Goal: Task Accomplishment & Management: Complete application form

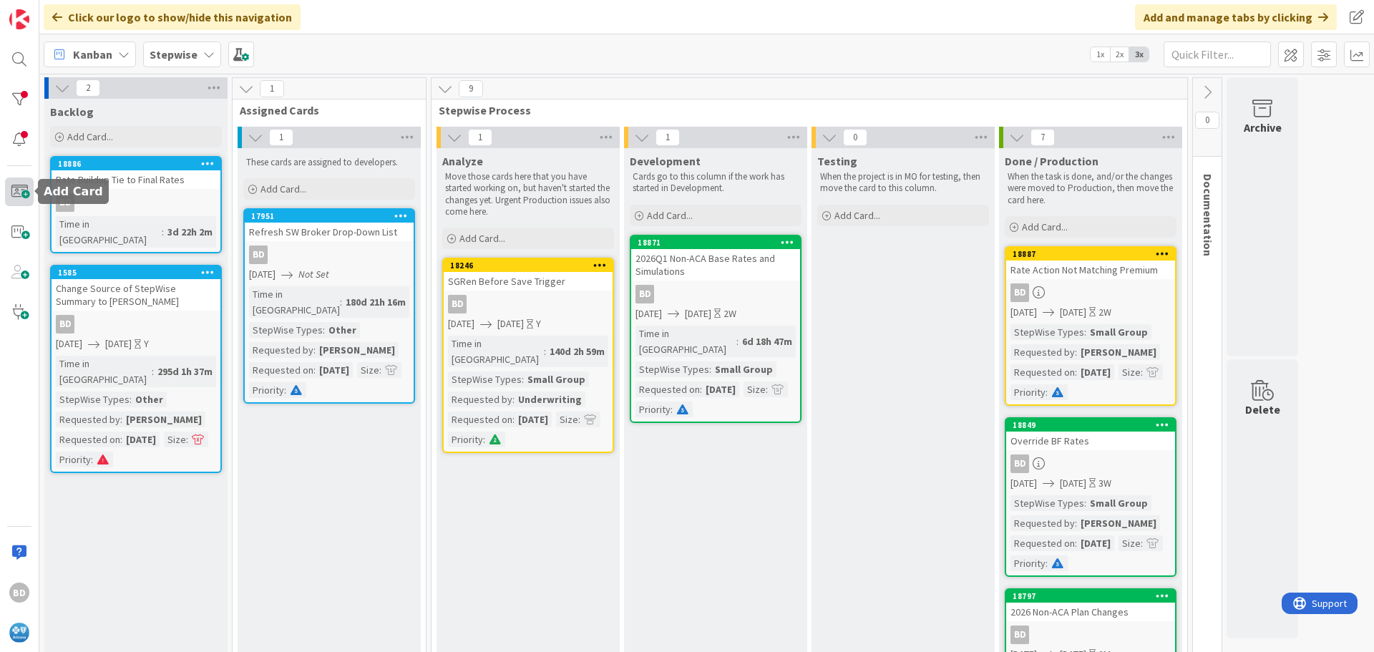
click at [19, 195] on span at bounding box center [19, 192] width 29 height 29
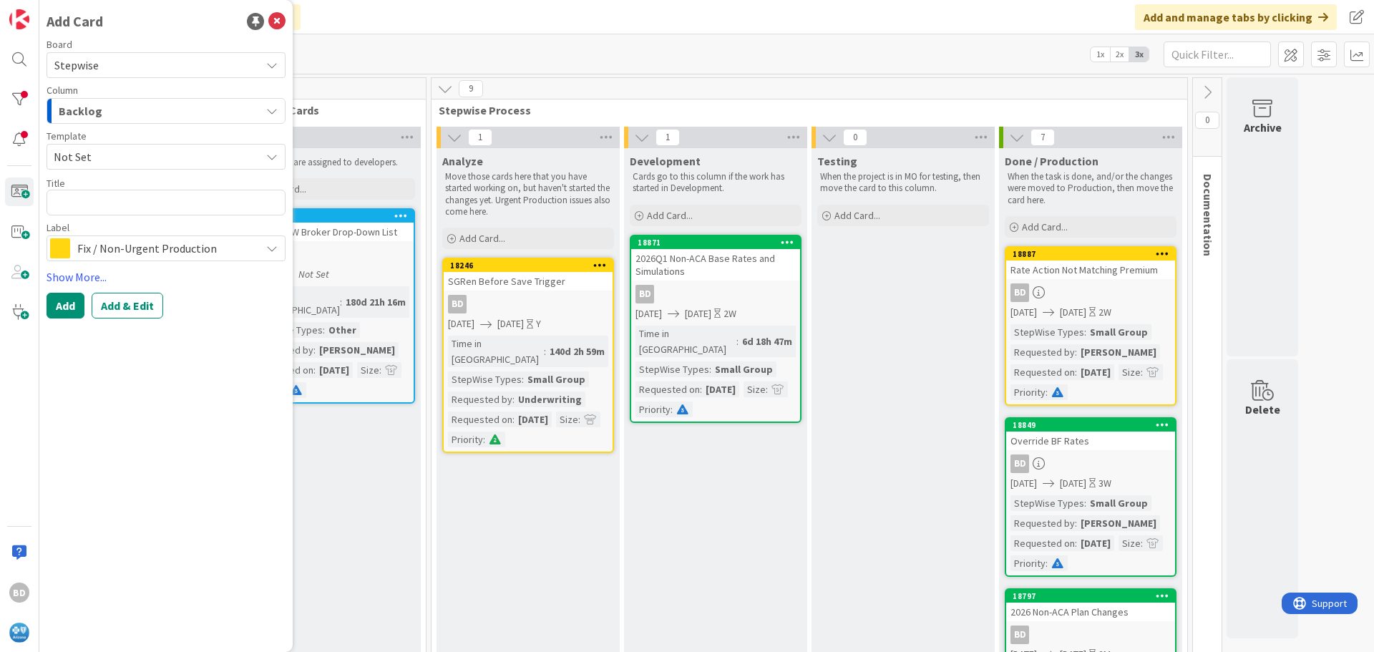
click at [170, 203] on textarea at bounding box center [166, 203] width 239 height 26
click at [79, 205] on textarea at bounding box center [166, 203] width 239 height 26
type textarea "x"
type textarea "M"
type textarea "x"
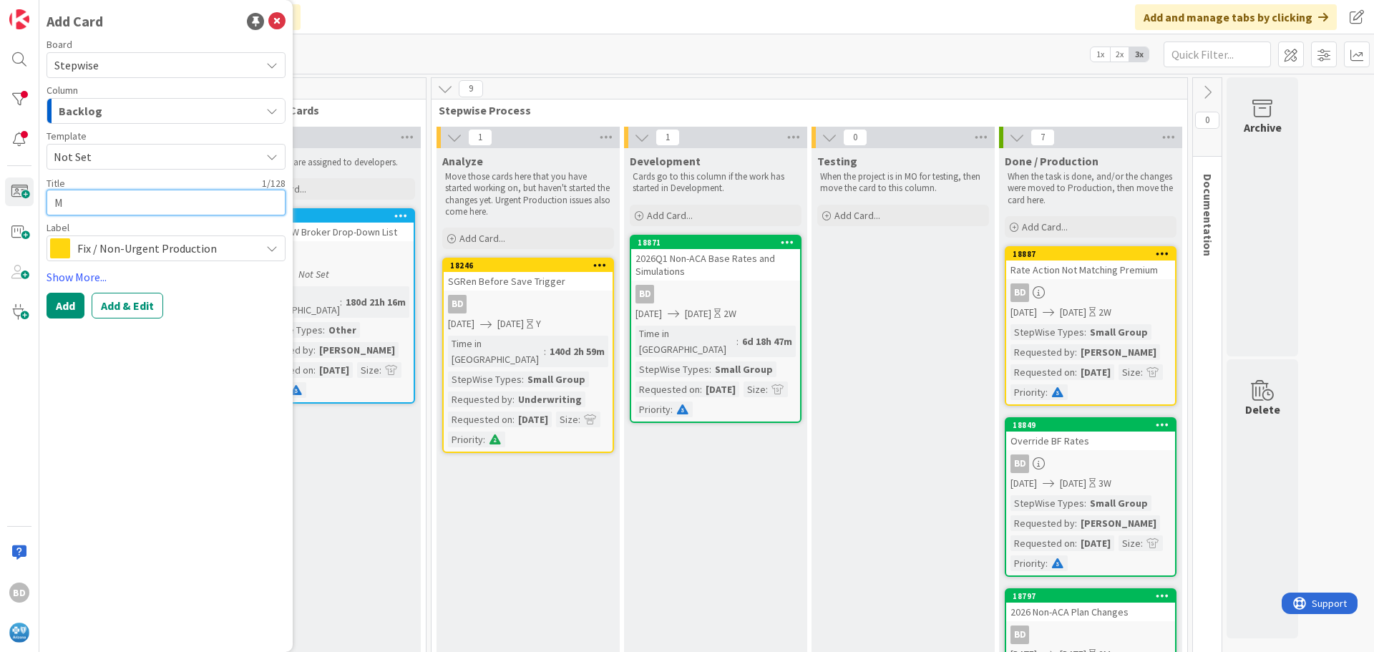
type textarea "Mi"
type textarea "x"
type textarea "Mis"
type textarea "x"
type textarea "Miss"
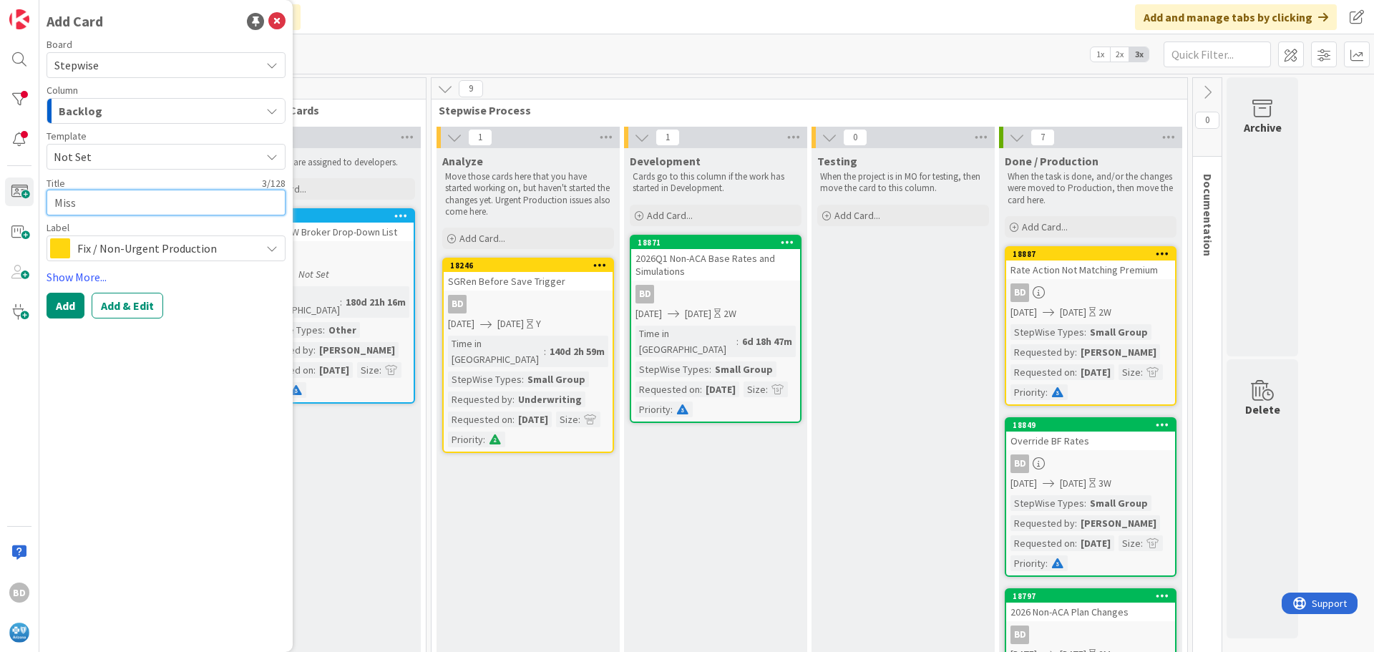
type textarea "x"
type textarea "Missi"
type textarea "x"
type textarea "Missin"
type textarea "x"
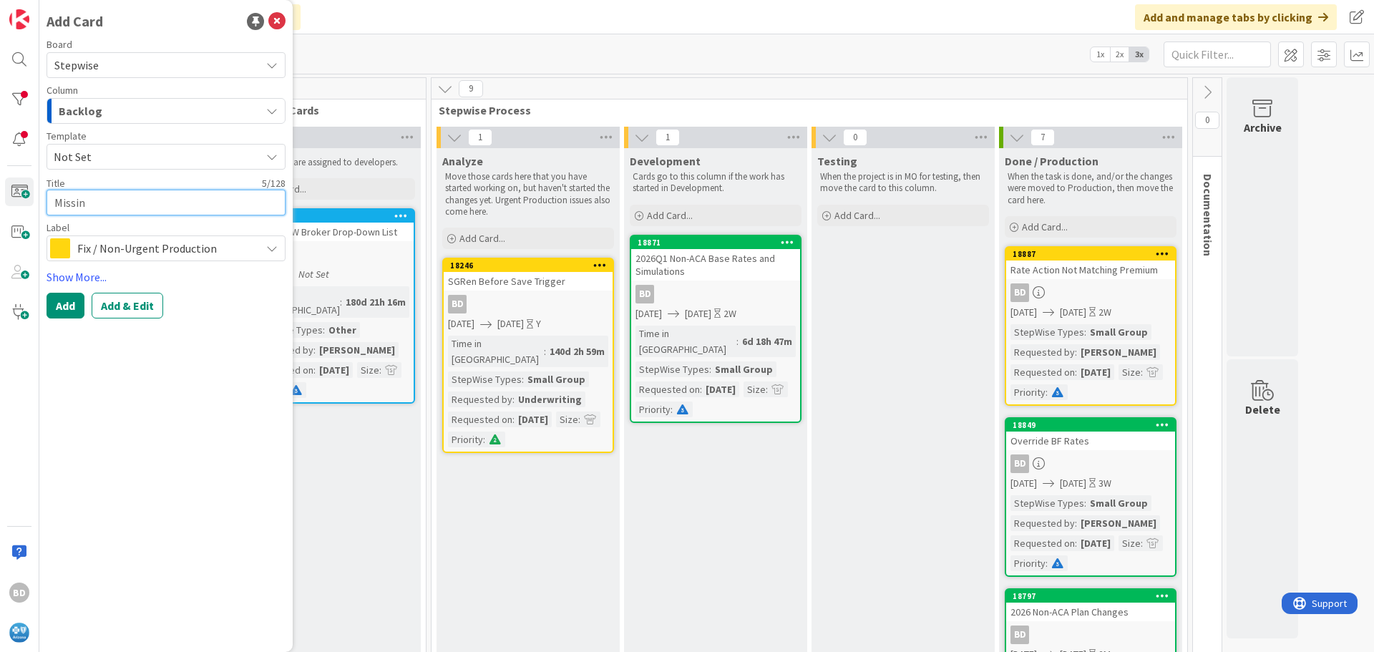
type textarea "Missing"
type textarea "x"
type textarea "Missing"
type textarea "x"
type textarea "Missing H"
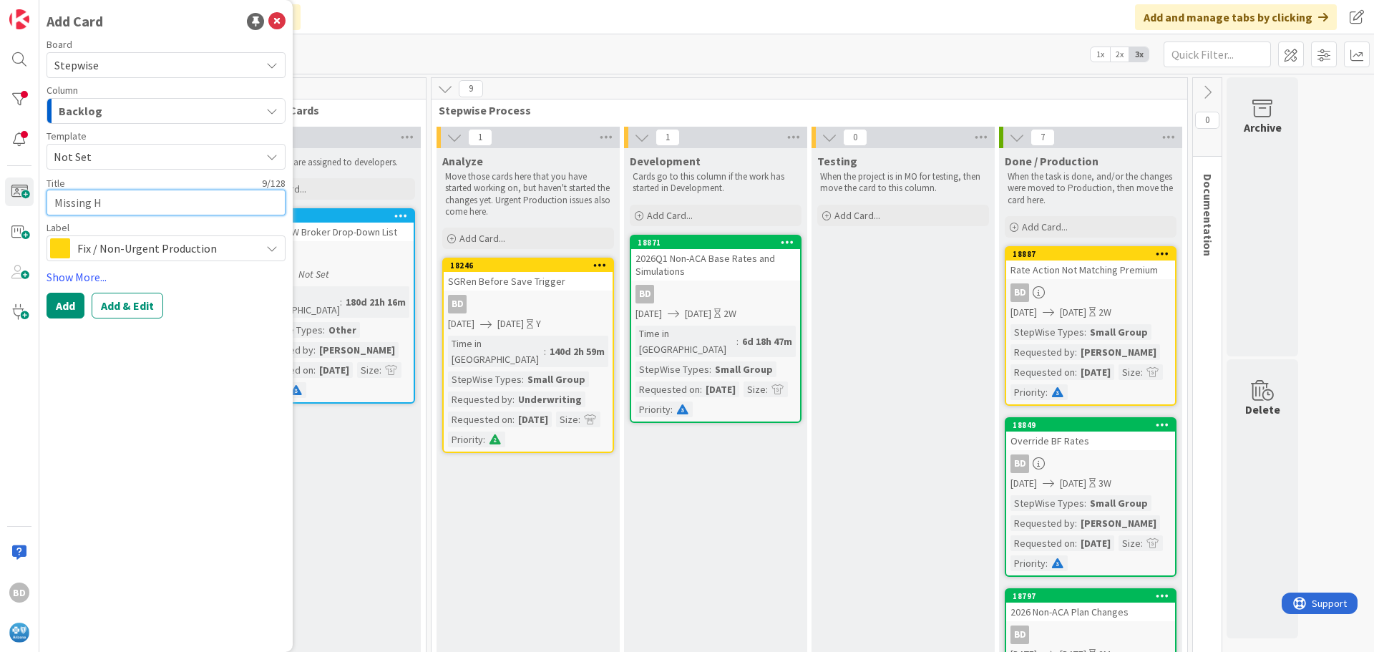
type textarea "x"
type textarea "Missing HR"
type textarea "x"
type textarea "Missing HRP"
type textarea "x"
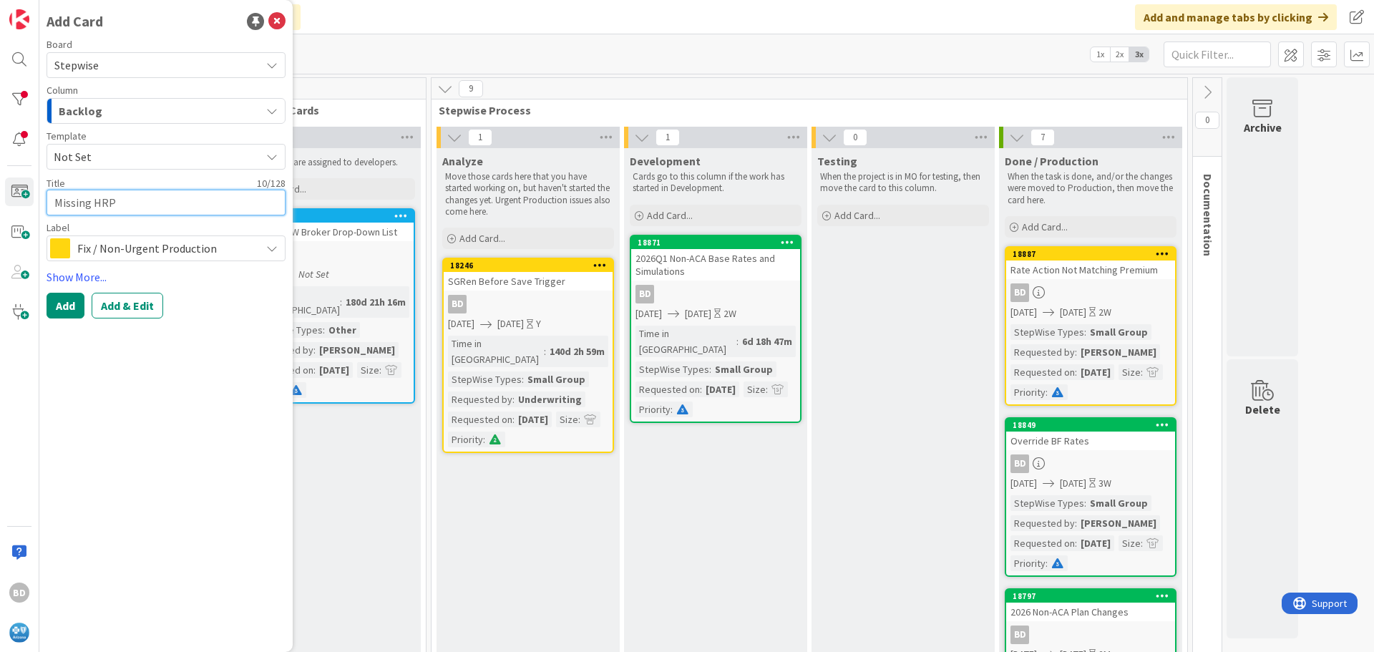
type textarea "Missing HRP"
type textarea "x"
type textarea "Missing HRP P"
type textarea "x"
type textarea "Missing HRP Pl"
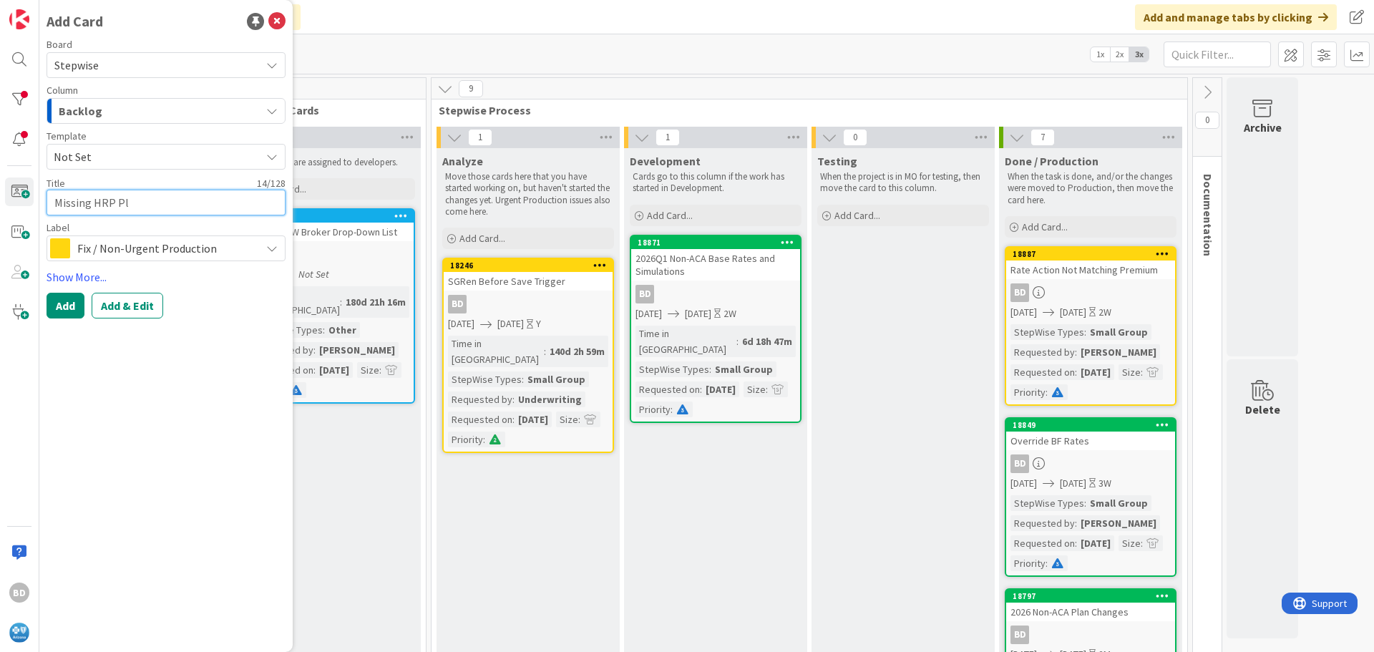
type textarea "x"
type textarea "Missing HRP Pla"
type textarea "x"
type textarea "Missing HRP Plan"
type textarea "x"
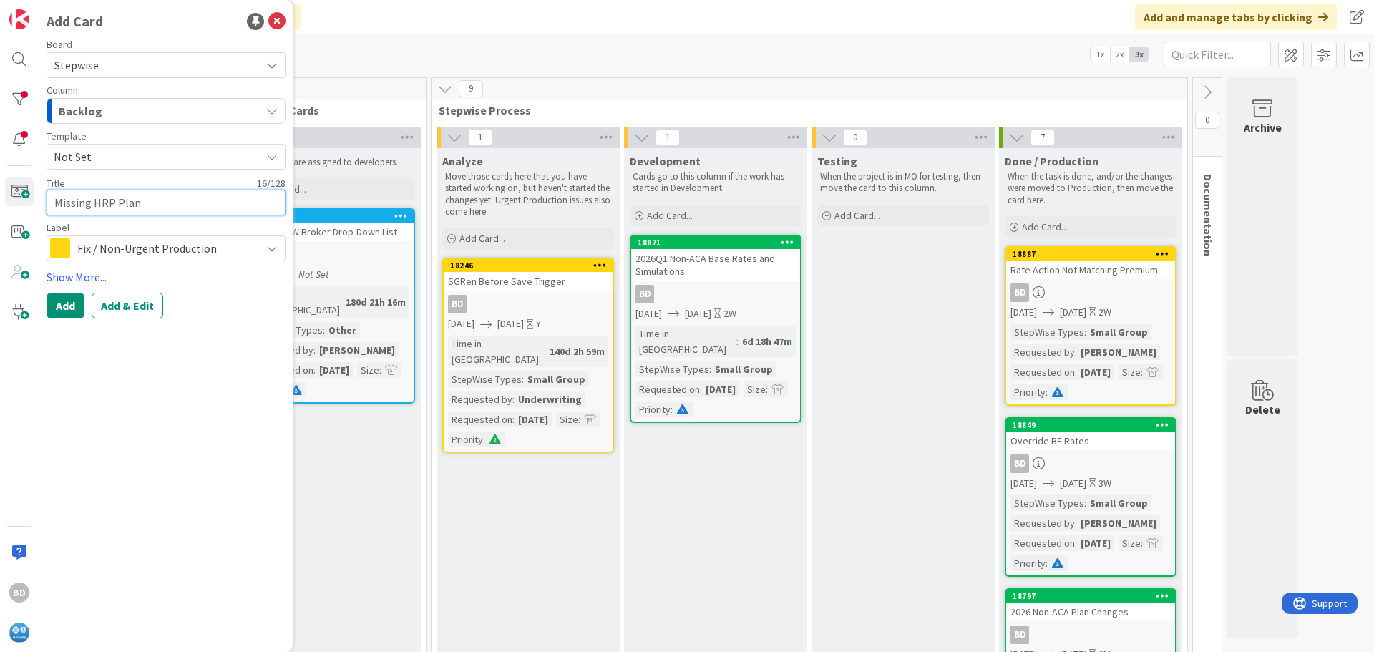
type textarea "Missing HRP Plan"
type textarea "x"
type textarea "Missing HRP Plan I"
type textarea "x"
type textarea "Missing HRP Plan ID"
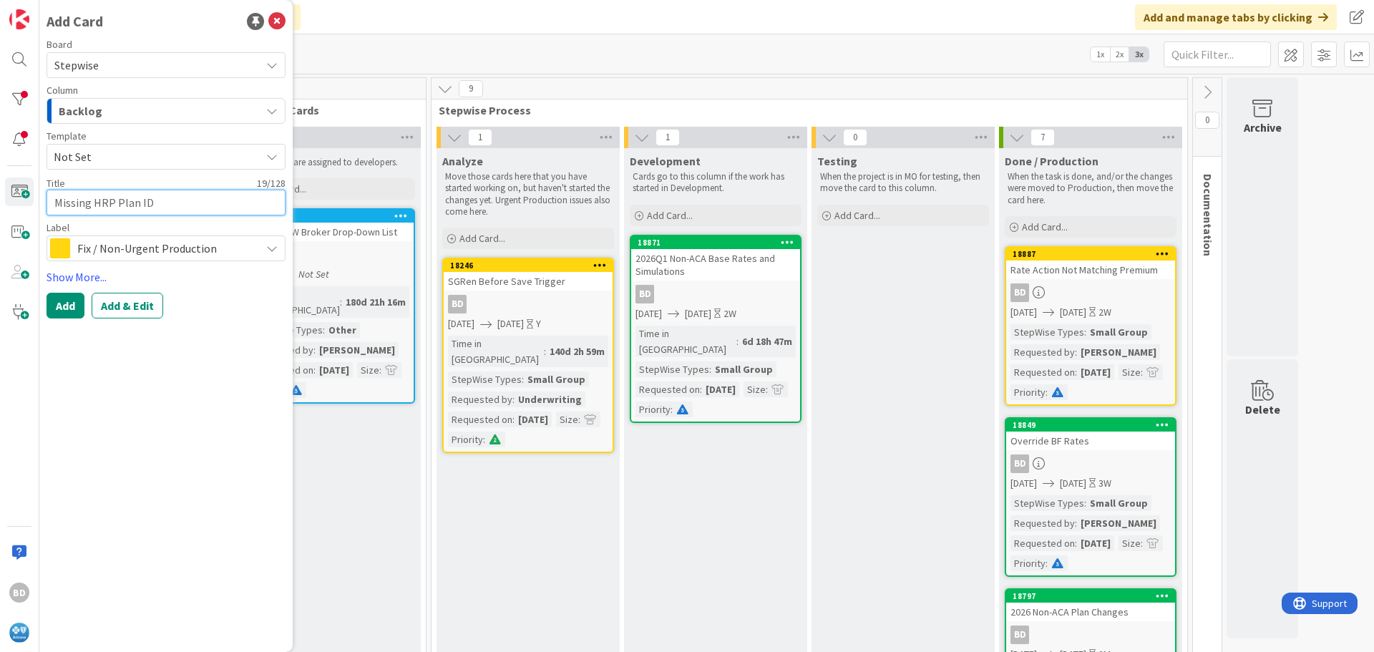
click at [153, 205] on textarea "Missing HRP Plan ID" at bounding box center [166, 203] width 239 height 26
type textarea "x"
type textarea "Missing HRP Plan I"
type textarea "x"
type textarea "Missing HRP Plan"
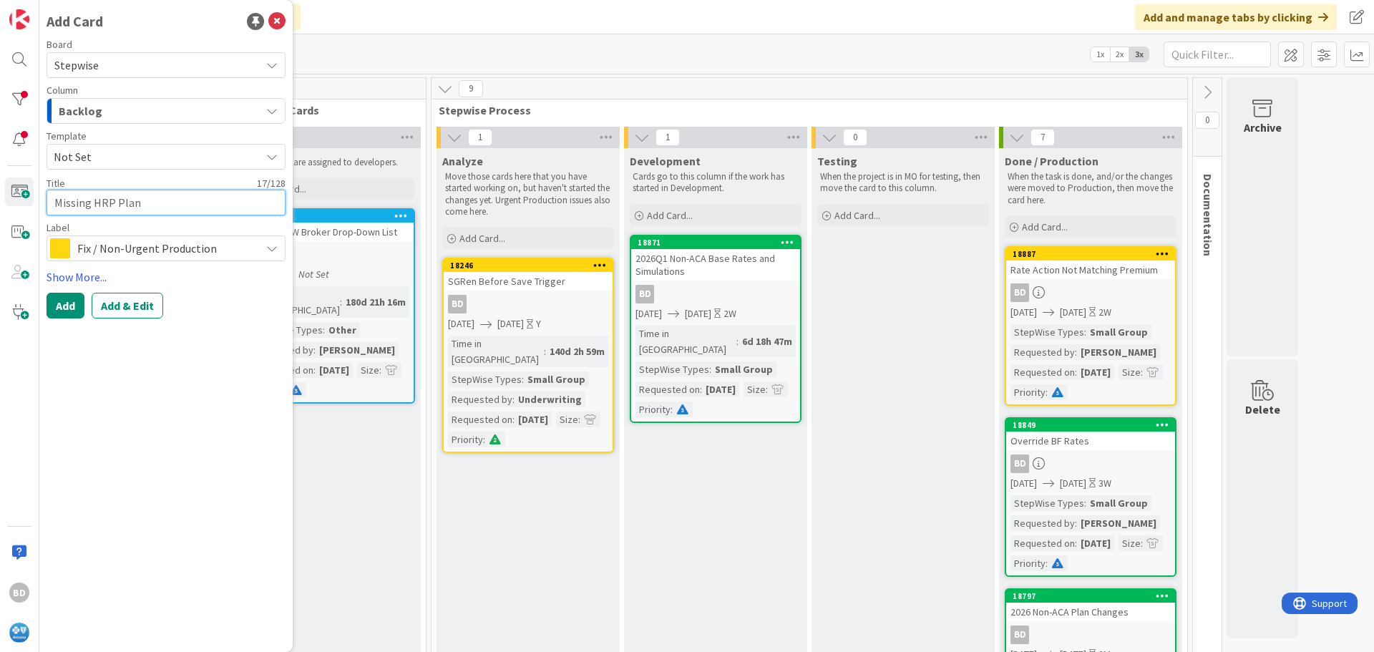
type textarea "x"
type textarea "Missing HRP Plan N"
type textarea "x"
type textarea "Missing HRP Plan Nam"
type textarea "x"
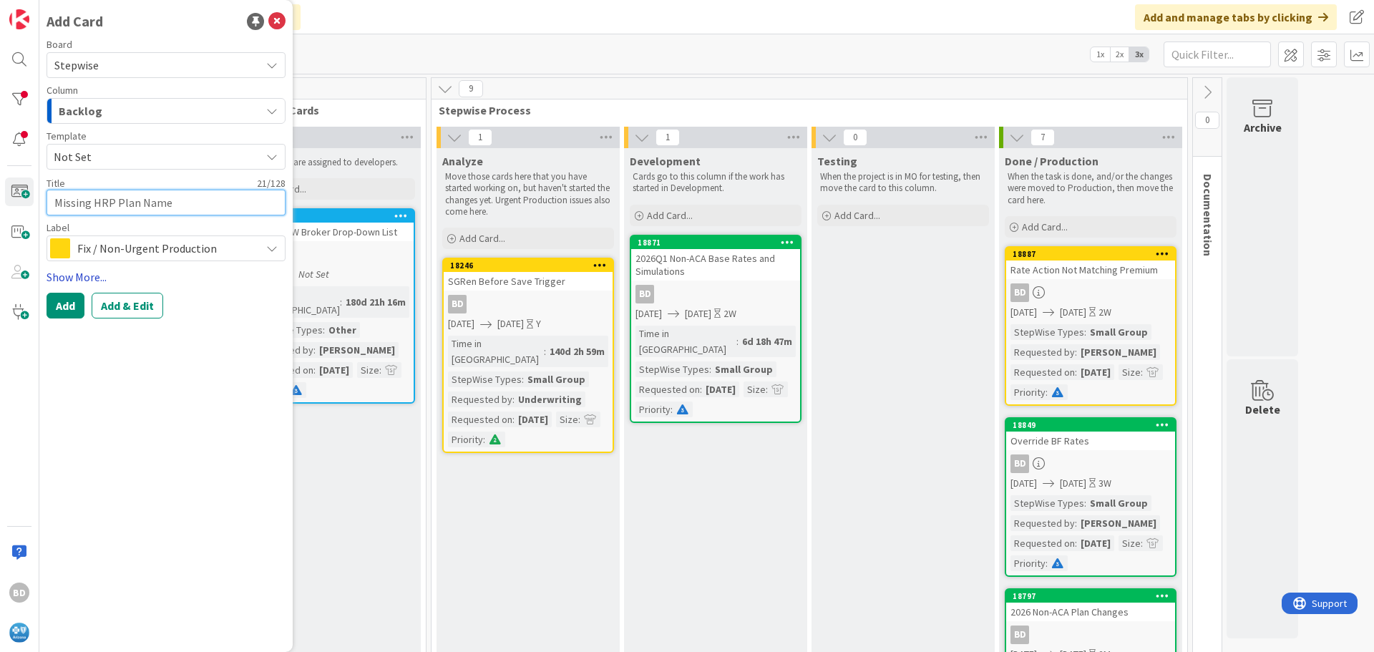
type textarea "Missing HRP Plan Name"
click at [64, 275] on link "Show More..." at bounding box center [166, 276] width 239 height 17
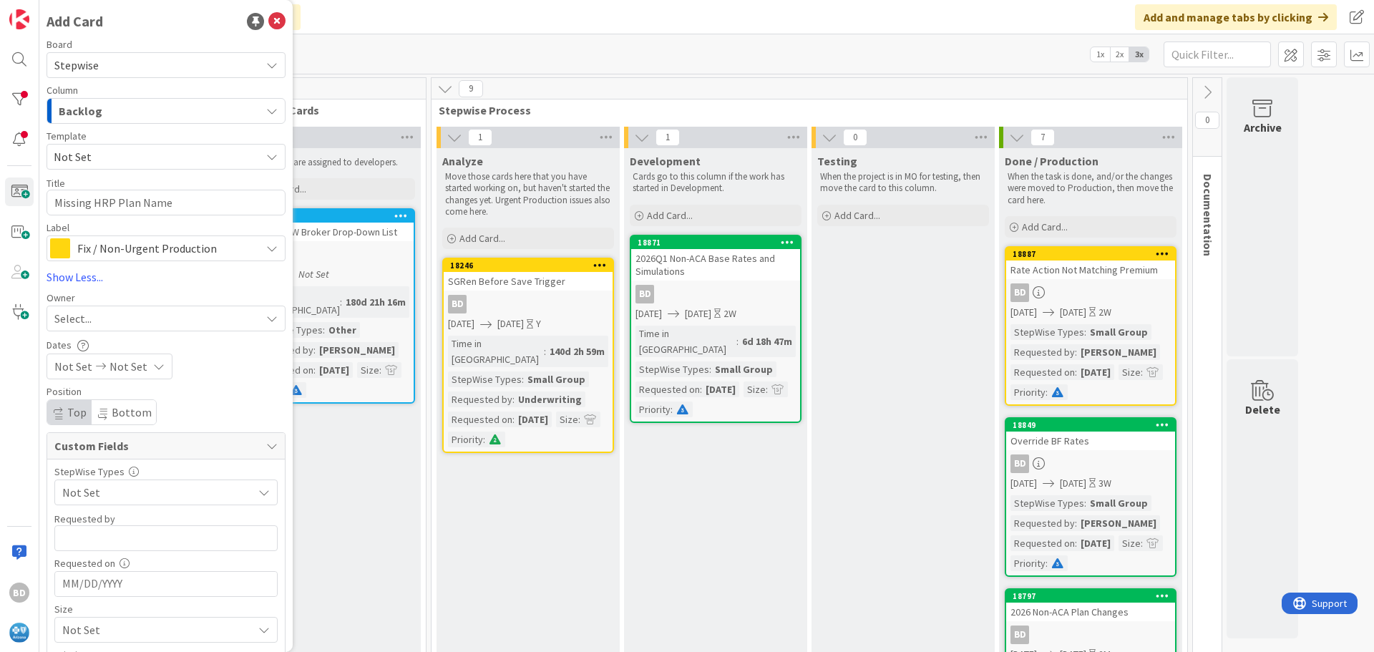
click at [104, 316] on div "Select..." at bounding box center [157, 318] width 206 height 17
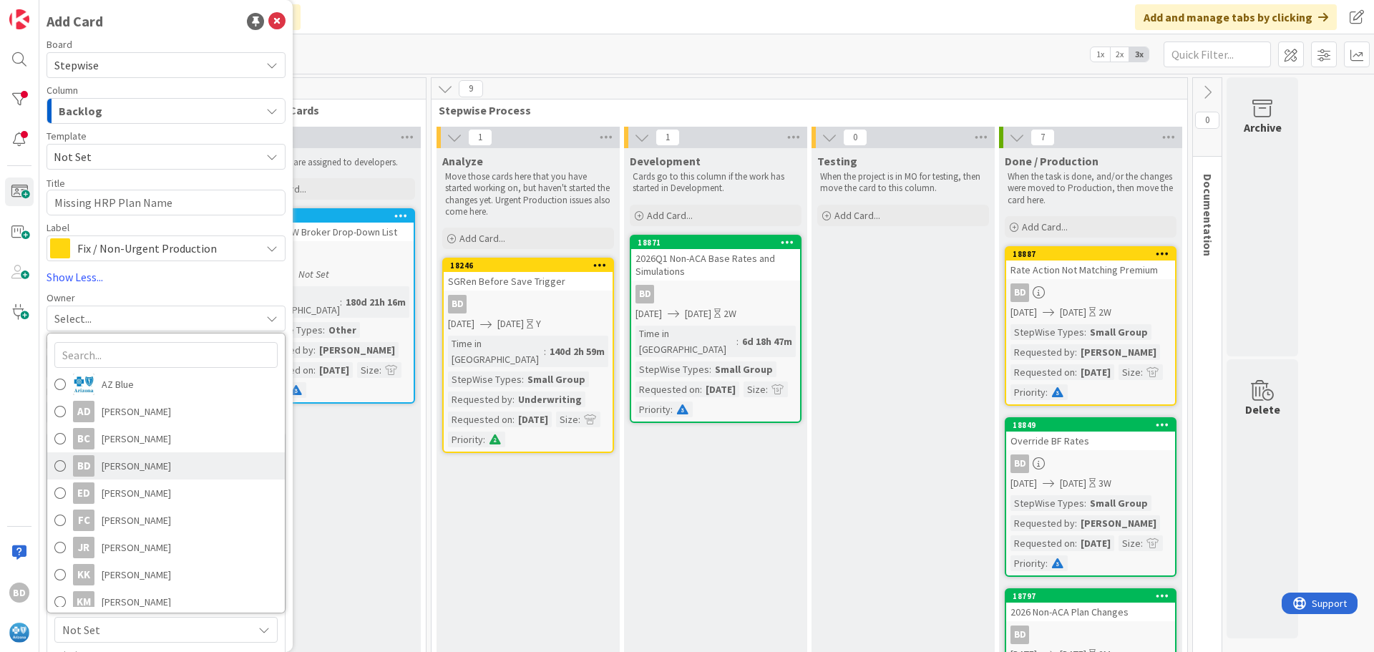
click at [118, 465] on span "[PERSON_NAME]" at bounding box center [136, 465] width 69 height 21
type textarea "x"
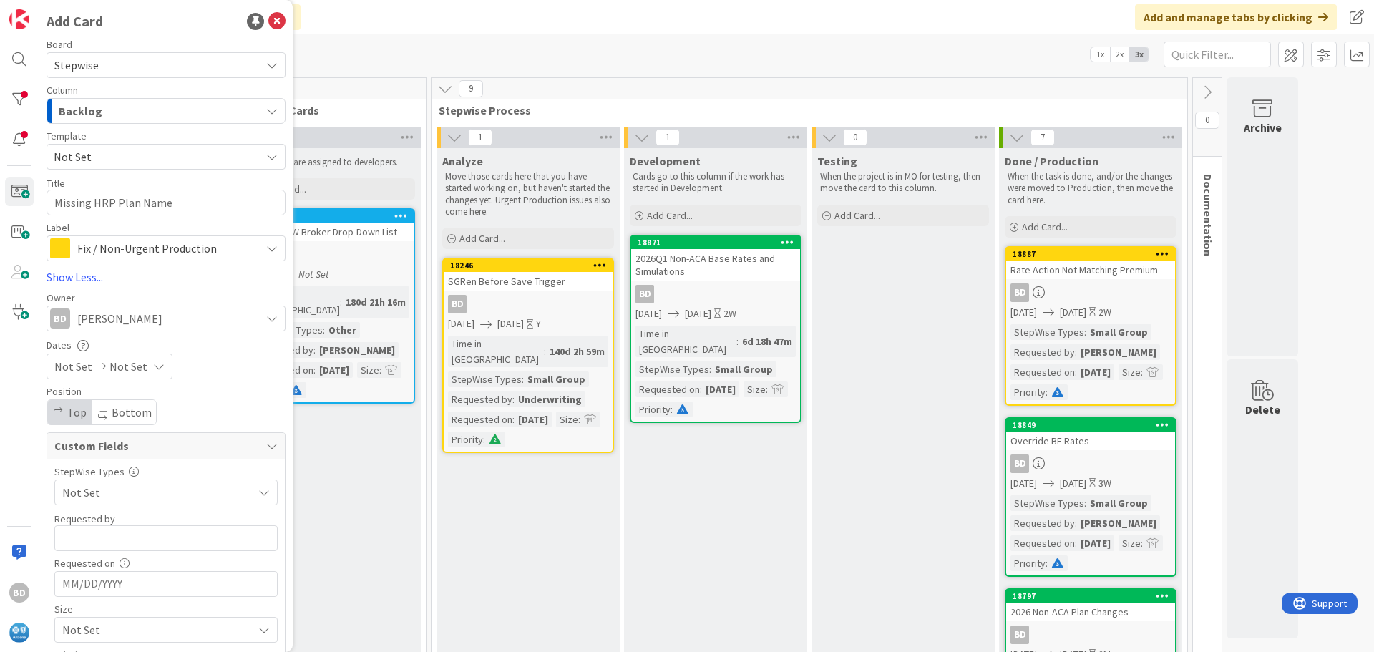
click at [69, 359] on span "Not Set" at bounding box center [73, 366] width 38 height 17
click at [94, 580] on td "25" at bounding box center [105, 572] width 28 height 27
type input "[DATE]"
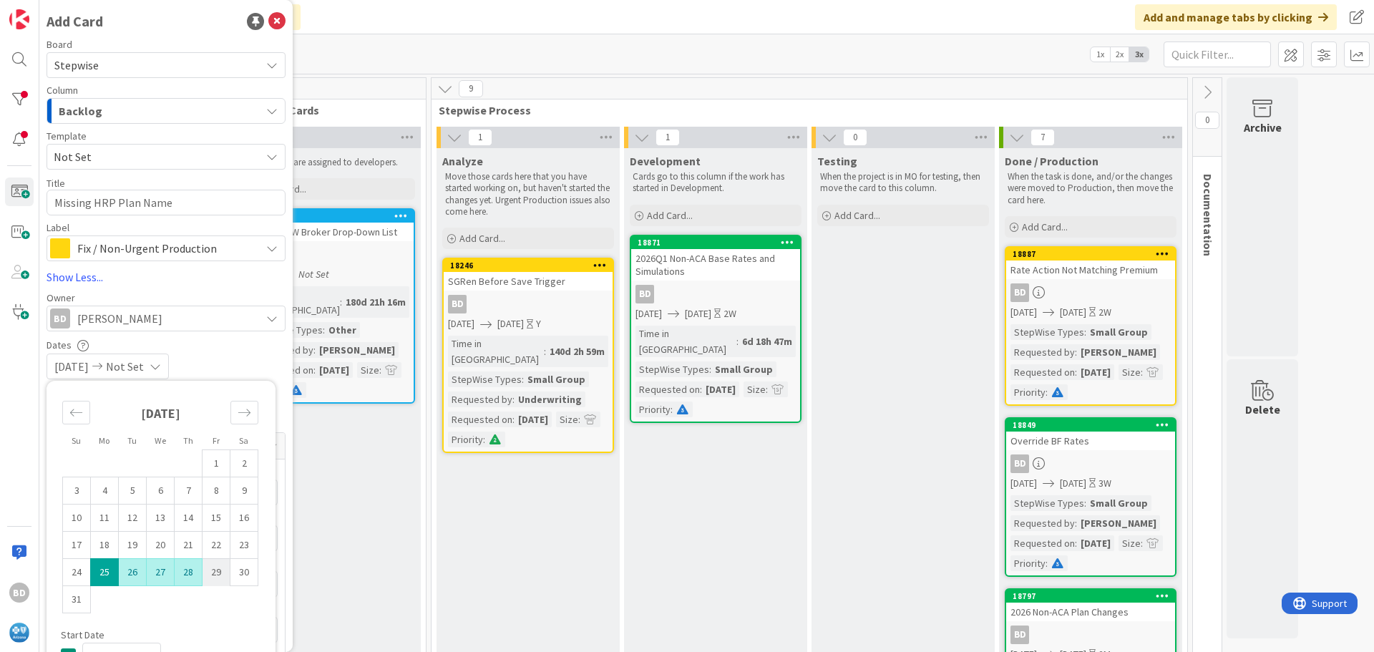
type textarea "x"
click at [79, 598] on td "31" at bounding box center [77, 599] width 28 height 27
type input "[DATE]"
click at [247, 350] on div "Dates" at bounding box center [166, 345] width 239 height 12
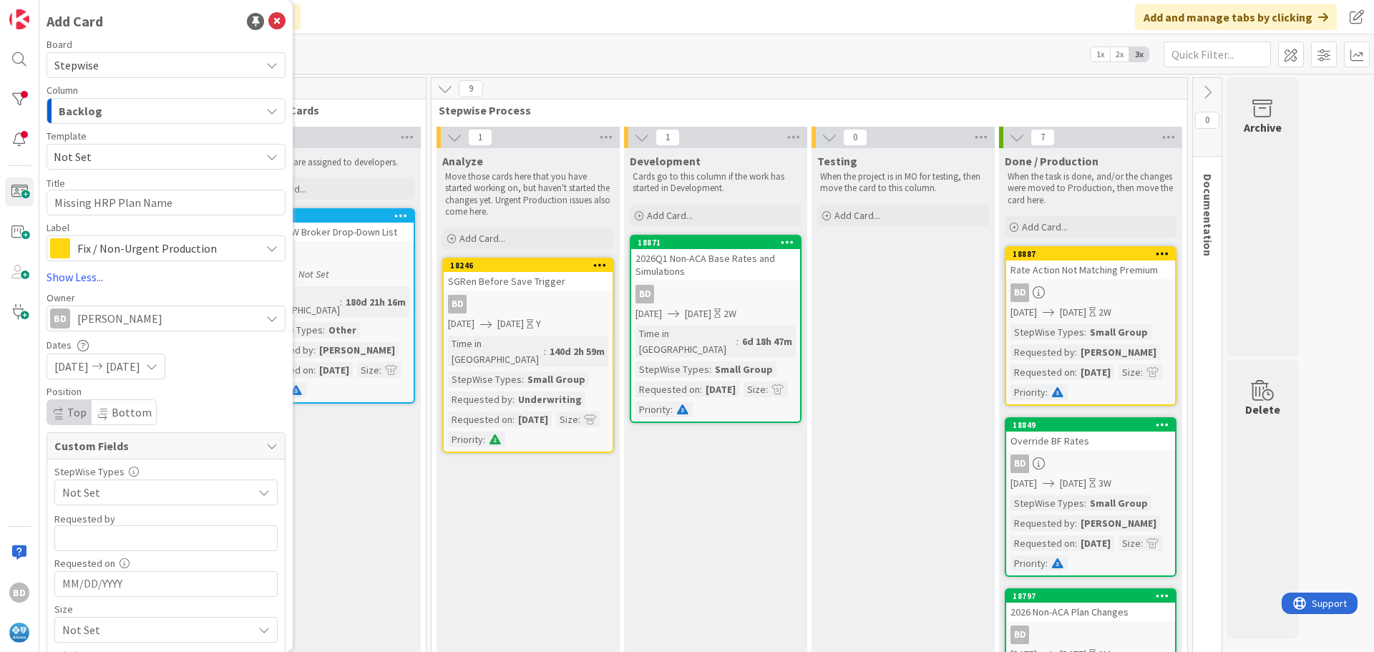
click at [118, 496] on span "Not Set" at bounding box center [153, 492] width 183 height 20
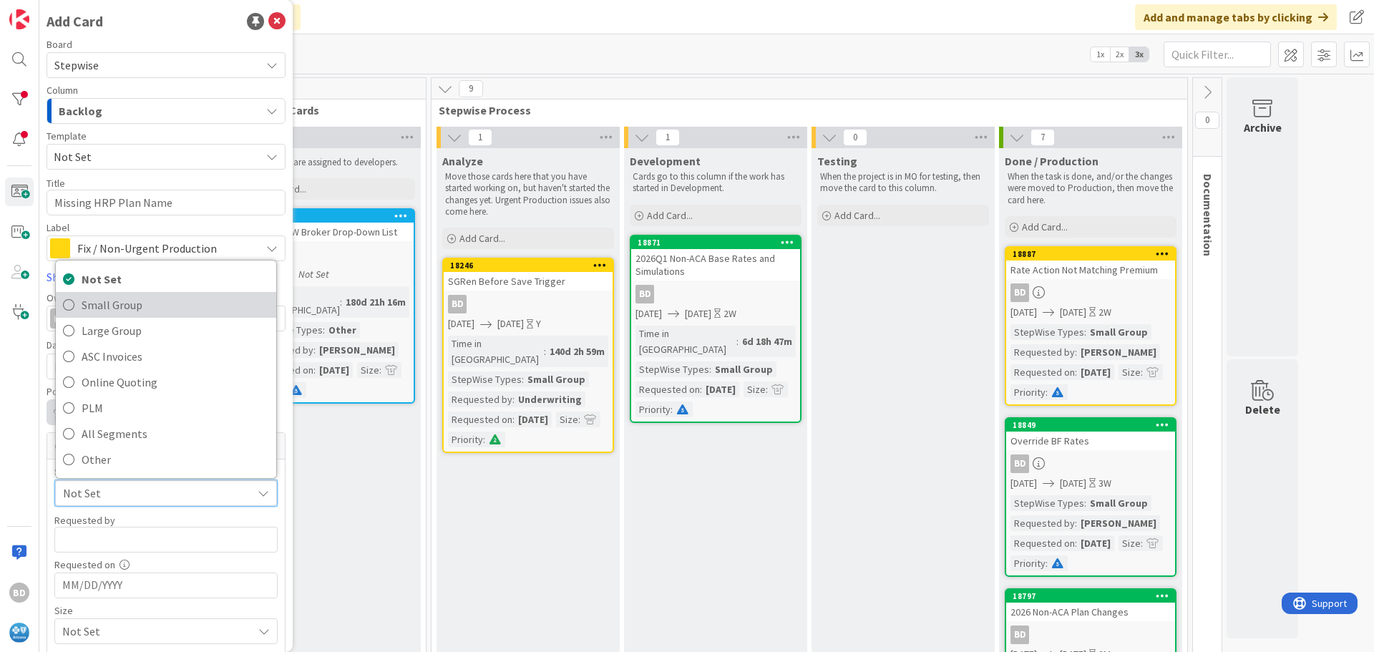
click at [112, 313] on span "Small Group" at bounding box center [176, 304] width 188 height 21
type textarea "x"
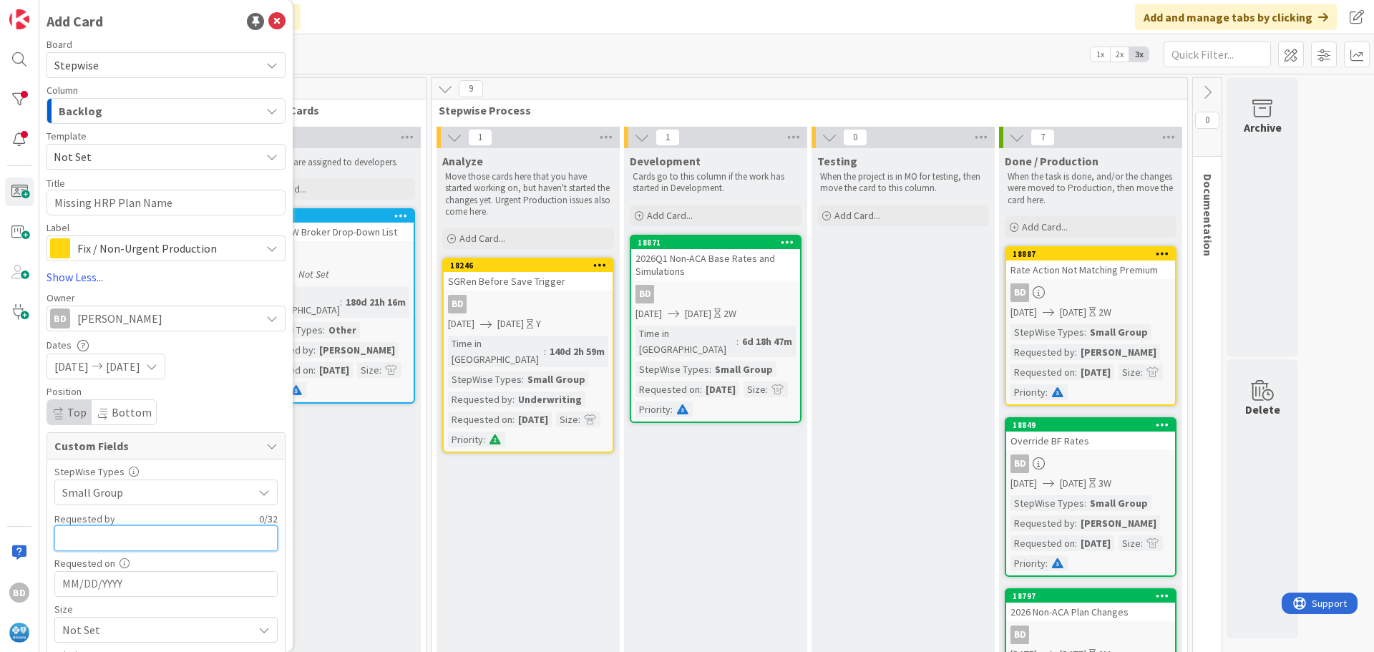
click at [87, 539] on input "text" at bounding box center [165, 538] width 223 height 26
type input "n"
type input "[PERSON_NAME]"
type textarea "x"
click at [102, 534] on input "[PERSON_NAME]" at bounding box center [165, 538] width 223 height 26
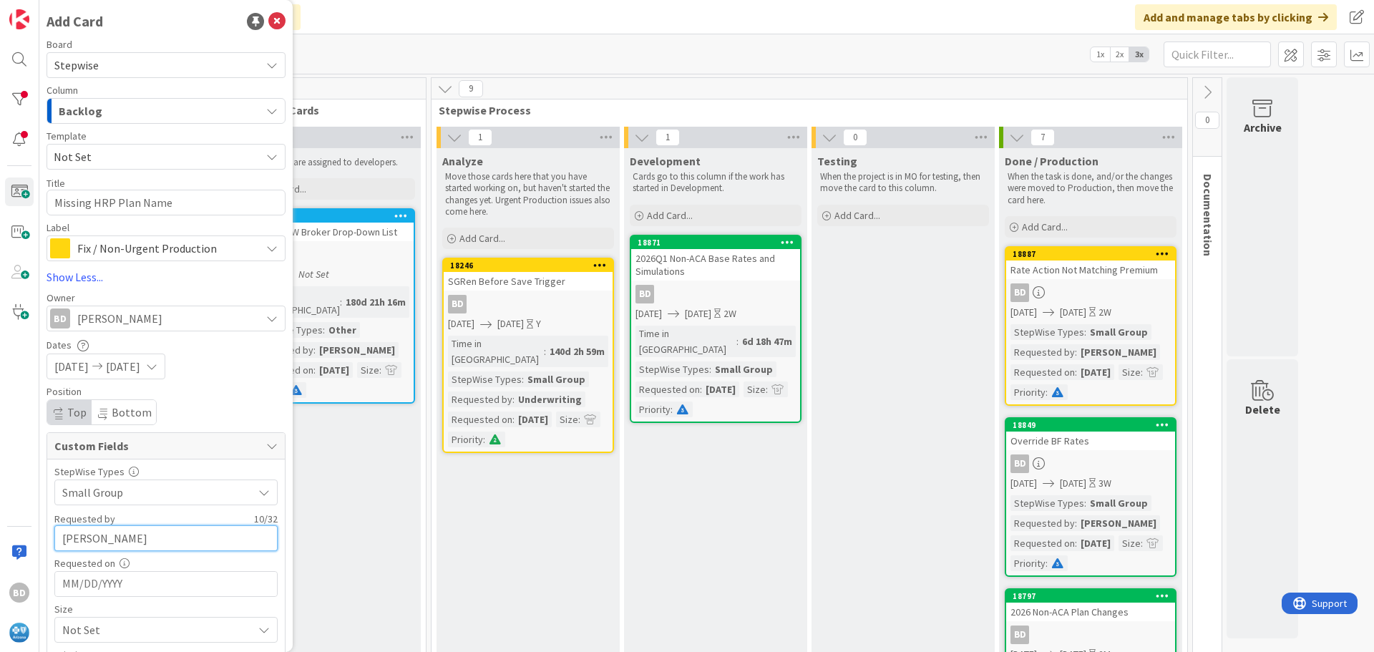
type input "[PERSON_NAME]"
type textarea "x"
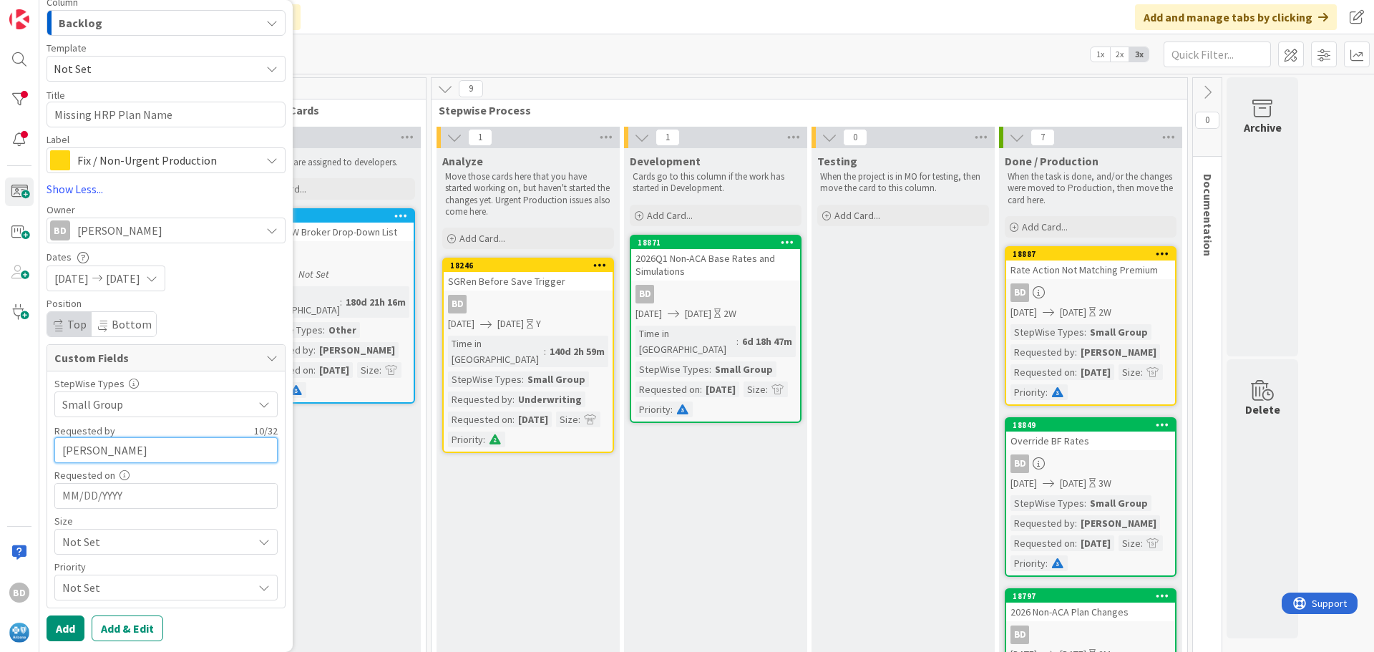
type input "[PERSON_NAME]"
click at [127, 496] on input "MM/DD/YYYY" at bounding box center [166, 496] width 208 height 24
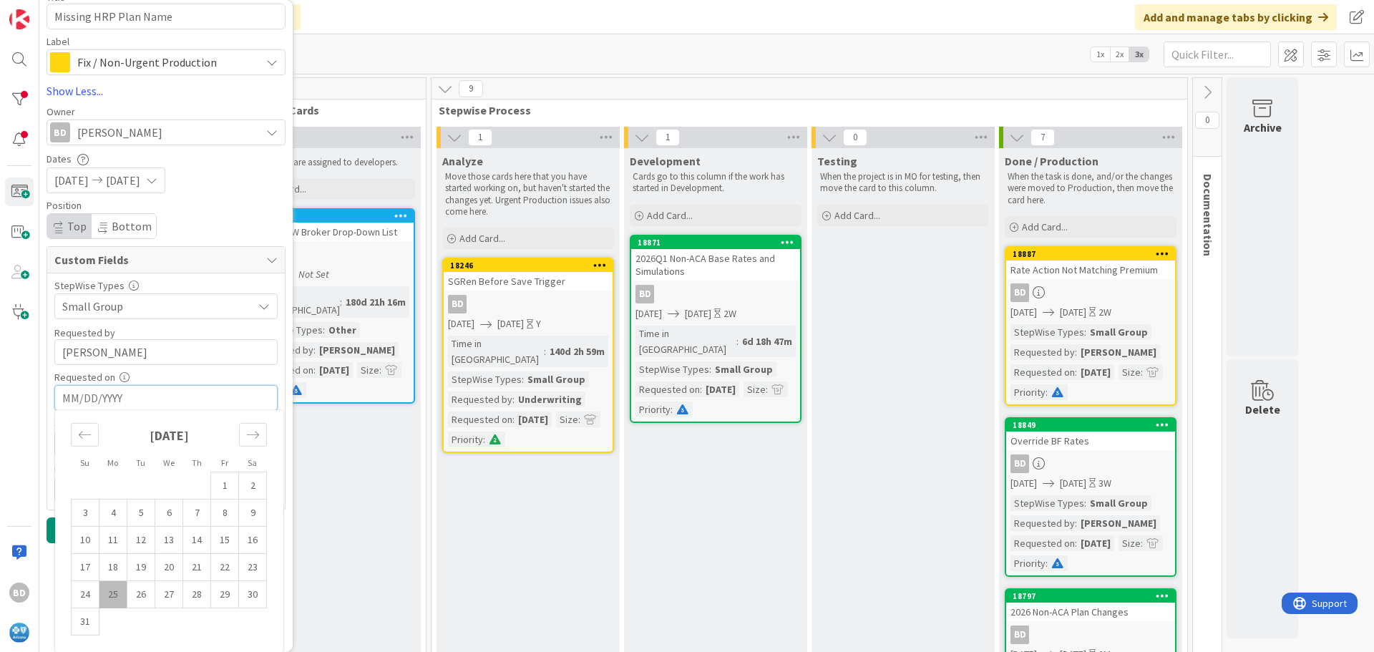
click at [108, 593] on td "25" at bounding box center [113, 594] width 28 height 27
type textarea "x"
type input "[DATE]"
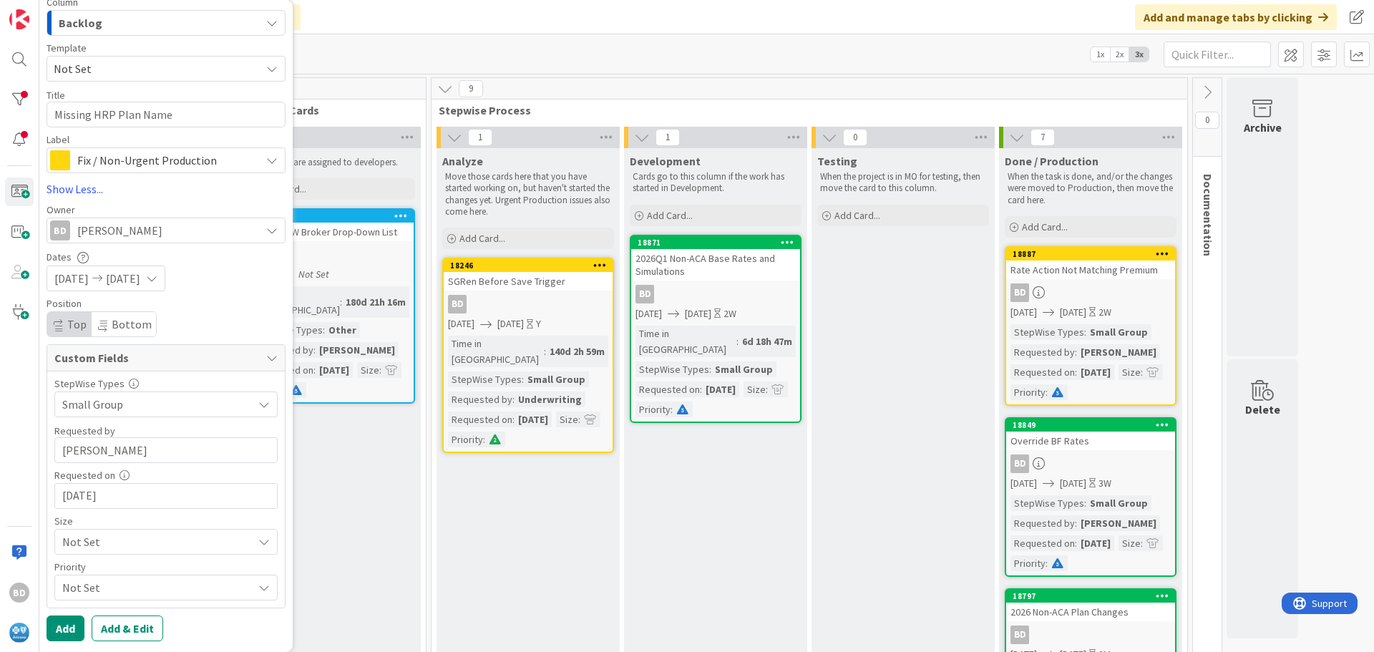
click at [98, 414] on span "Not Set" at bounding box center [153, 404] width 183 height 20
click at [103, 429] on span "Small" at bounding box center [186, 429] width 166 height 21
click at [76, 414] on span "Not Set" at bounding box center [153, 404] width 183 height 20
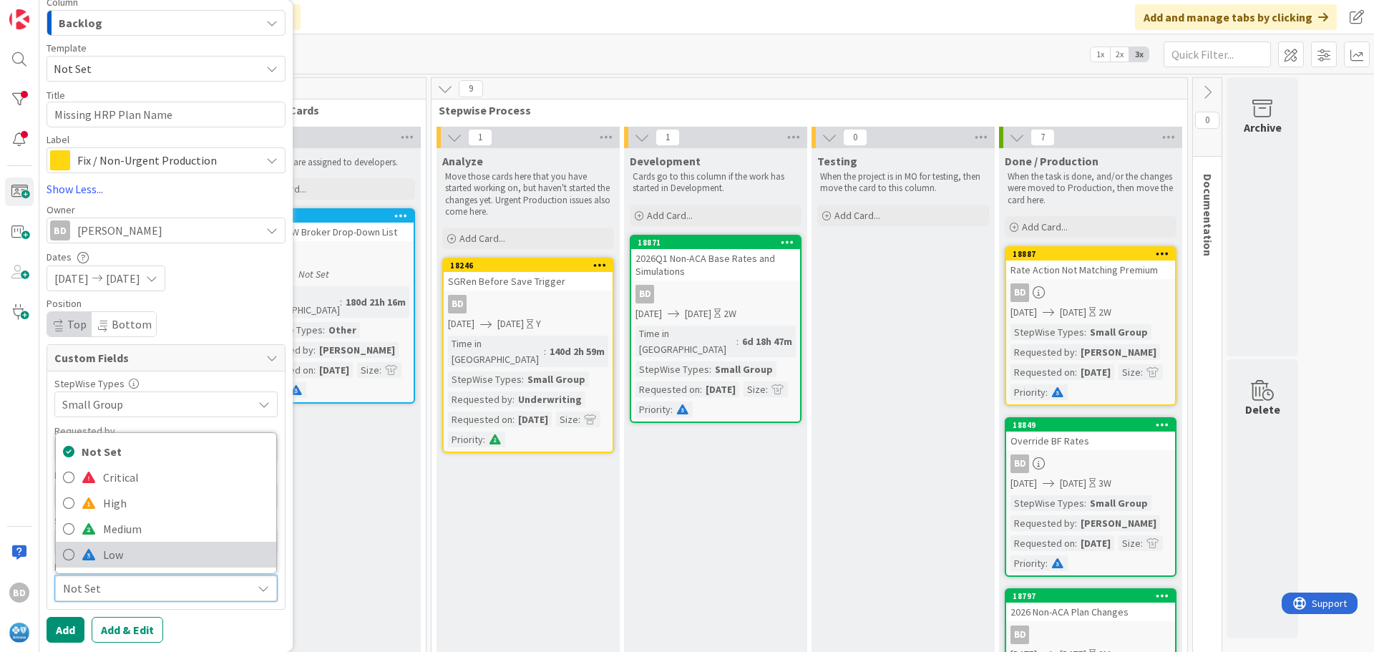
click at [87, 557] on span at bounding box center [89, 554] width 14 height 11
type textarea "x"
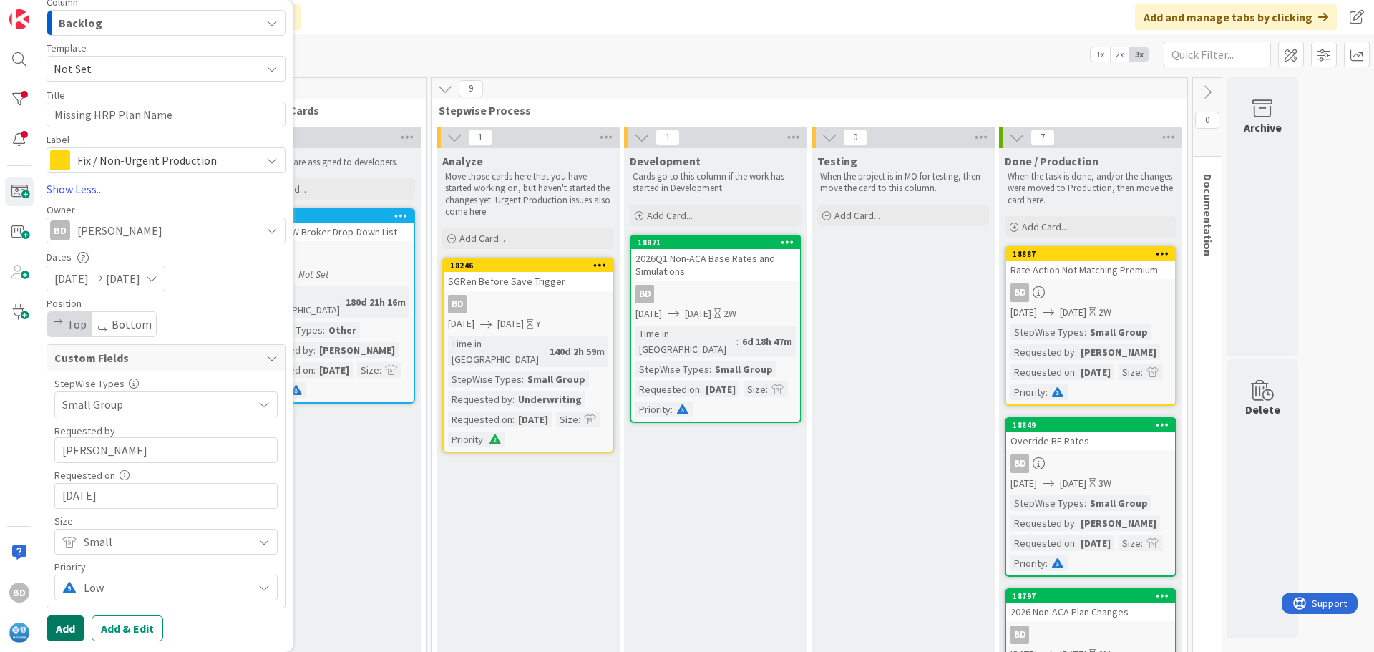
click at [67, 626] on button "Add" at bounding box center [66, 629] width 38 height 26
